Goal: Communication & Community: Answer question/provide support

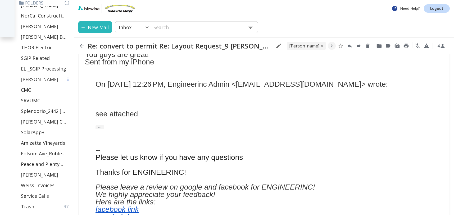
scroll to position [219, 0]
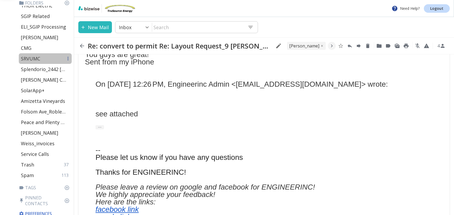
click at [39, 59] on p "SRVUMC" at bounding box center [30, 58] width 19 height 6
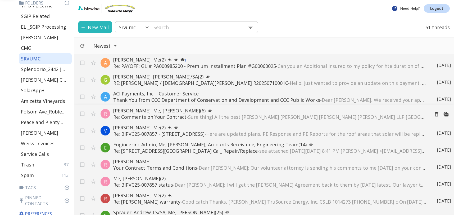
click at [166, 114] on p "Re: Comments on Your Contract - Sure thing! All the best [PERSON_NAME] [PERSON_…" at bounding box center [269, 116] width 312 height 6
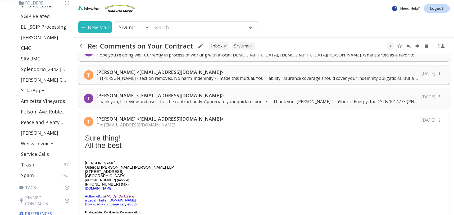
scroll to position [62, 0]
click at [244, 98] on p "[PERSON_NAME] <[EMAIL_ADDRESS][DOMAIN_NAME]>" at bounding box center [257, 96] width 321 height 6
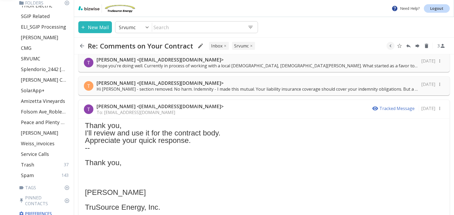
scroll to position [16, 0]
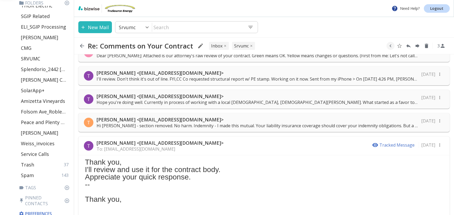
click at [153, 124] on p "Hi [PERSON_NAME] - section removed. No harm. Indemnity - I made this mutual. Yo…" at bounding box center [257, 125] width 321 height 6
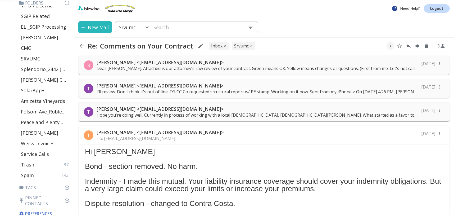
scroll to position [0, 0]
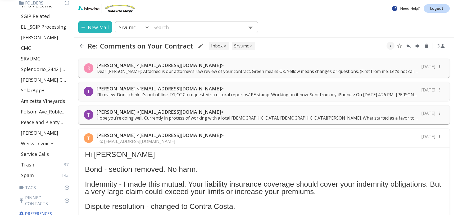
click at [171, 117] on p "Hope you're doing well. Currently in process of working with a local [DEMOGRAPH…" at bounding box center [257, 118] width 321 height 6
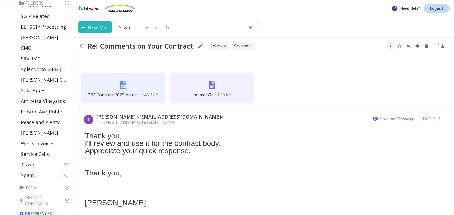
scroll to position [845, 0]
click at [111, 81] on div "TSE Contract 2025(mark-up) - TJ Cmnts.docx • 45.3 kB" at bounding box center [123, 88] width 85 height 31
